Goal: Information Seeking & Learning: Find specific fact

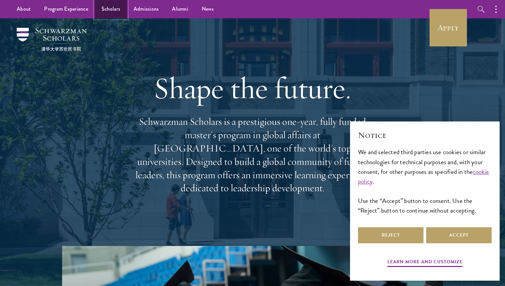
click at [114, 7] on link "Scholars" at bounding box center [111, 9] width 32 height 18
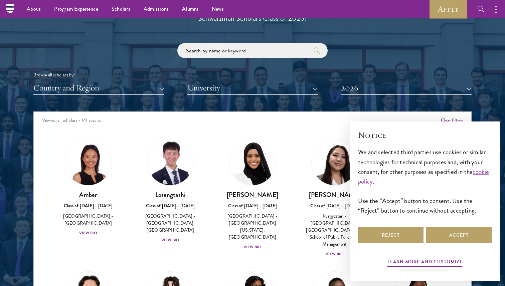
scroll to position [772, 0]
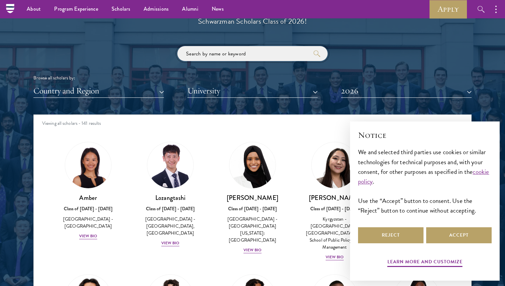
click at [238, 56] on input "search" at bounding box center [252, 53] width 150 height 15
click button "submit" at bounding box center [0, 0] width 0 height 0
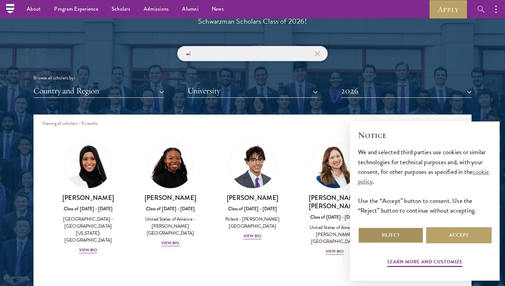
type input "wi"
click at [398, 238] on button "Reject" at bounding box center [390, 235] width 65 height 16
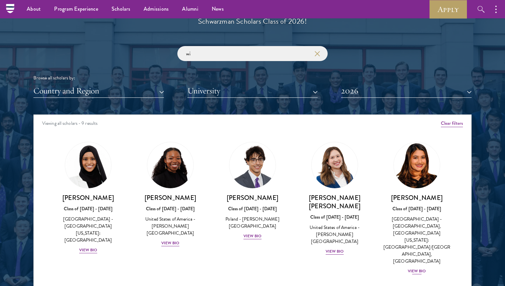
scroll to position [71, 0]
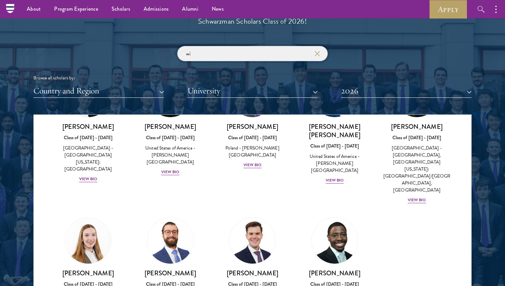
click at [221, 52] on input "wi" at bounding box center [252, 53] width 150 height 15
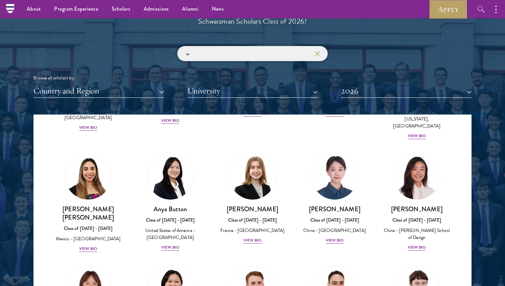
scroll to position [170, 0]
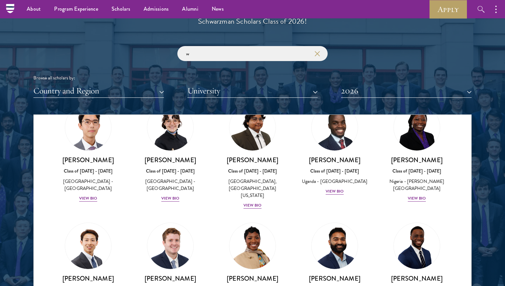
click at [135, 99] on div "Scholar Directory Congratulations and welcome to the Schwarzman Scholars Class …" at bounding box center [252, 145] width 438 height 340
click at [120, 97] on button "Country and Region" at bounding box center [98, 91] width 131 height 14
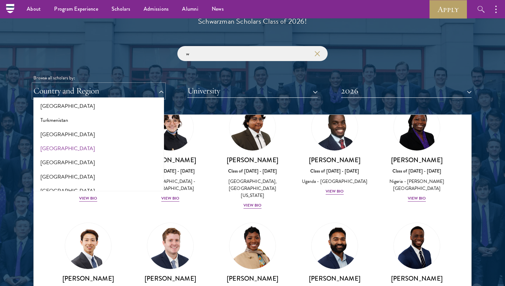
scroll to position [1332, 0]
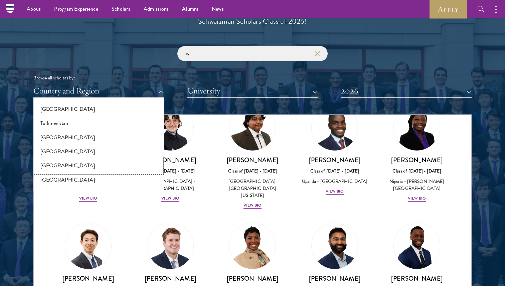
click at [62, 167] on button "[GEOGRAPHIC_DATA]" at bounding box center [98, 166] width 127 height 14
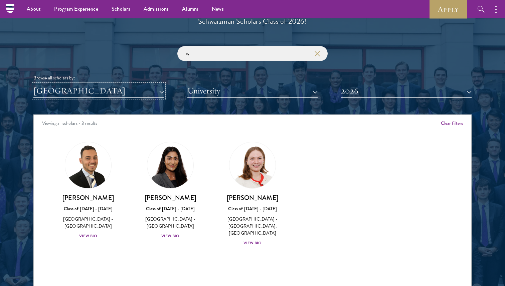
click at [63, 91] on button "[GEOGRAPHIC_DATA]" at bounding box center [98, 91] width 131 height 14
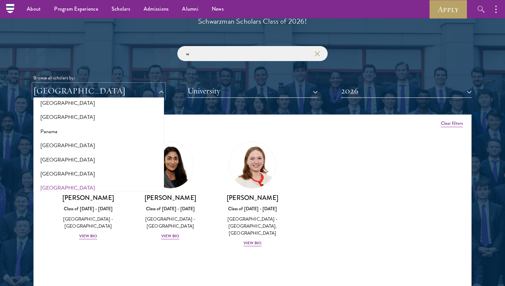
scroll to position [979, 0]
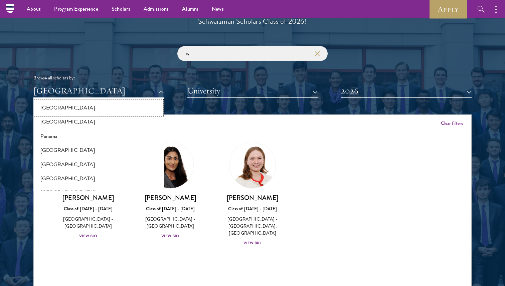
click at [60, 110] on button "[GEOGRAPHIC_DATA]" at bounding box center [98, 108] width 127 height 14
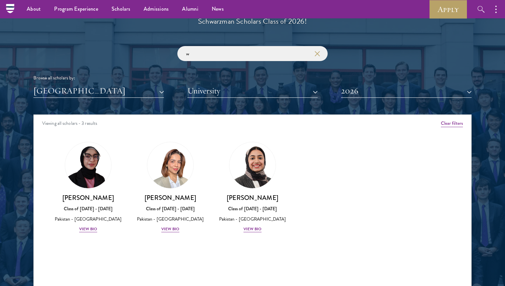
click at [221, 61] on div "w Browse all scholars by: [GEOGRAPHIC_DATA] All Countries and Regions [GEOGRAPH…" at bounding box center [252, 72] width 438 height 52
click at [223, 58] on input "w" at bounding box center [252, 53] width 150 height 15
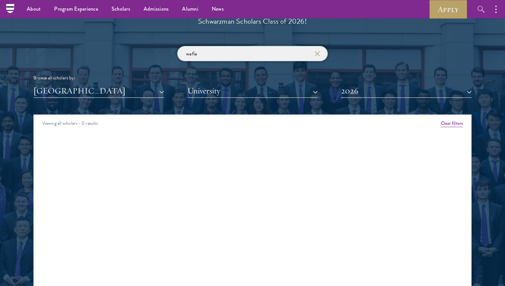
type input "wafia"
click button "submit" at bounding box center [0, 0] width 0 height 0
click at [313, 56] on input "wafia" at bounding box center [252, 53] width 150 height 15
click at [322, 50] on input "wafia" at bounding box center [252, 53] width 150 height 15
click at [317, 53] on use "button" at bounding box center [316, 53] width 9 height 9
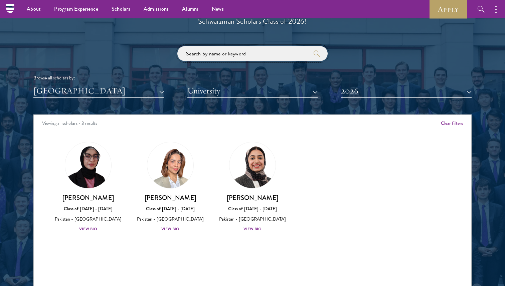
click at [271, 50] on input "search" at bounding box center [252, 53] width 150 height 15
click at [148, 85] on button "[GEOGRAPHIC_DATA]" at bounding box center [98, 91] width 131 height 14
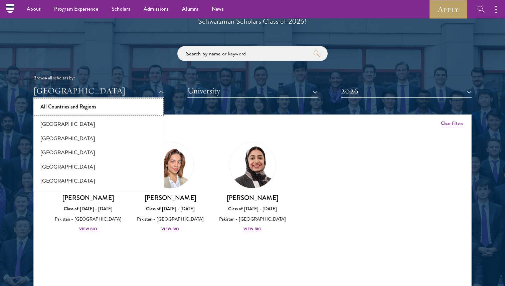
click at [90, 105] on button "All Countries and Regions" at bounding box center [98, 107] width 127 height 14
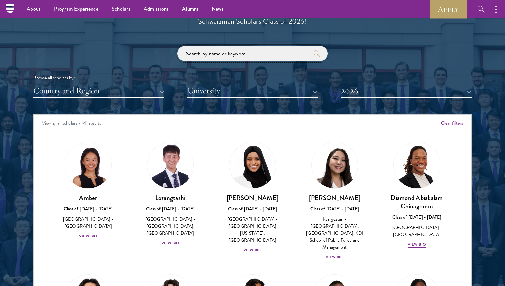
click at [259, 47] on input "search" at bounding box center [252, 53] width 150 height 15
type input "wafia"
click button "submit" at bounding box center [0, 0] width 0 height 0
